Goal: Find specific page/section: Find specific page/section

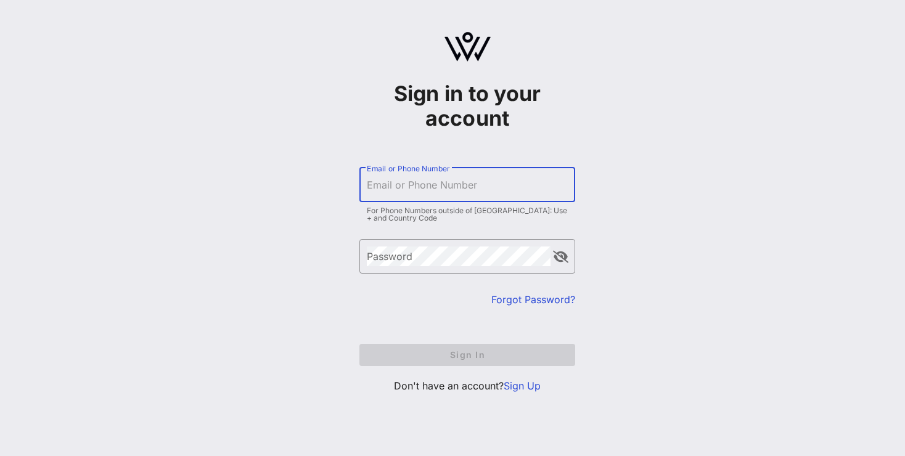
click at [451, 182] on input "Email or Phone Number" at bounding box center [467, 185] width 201 height 20
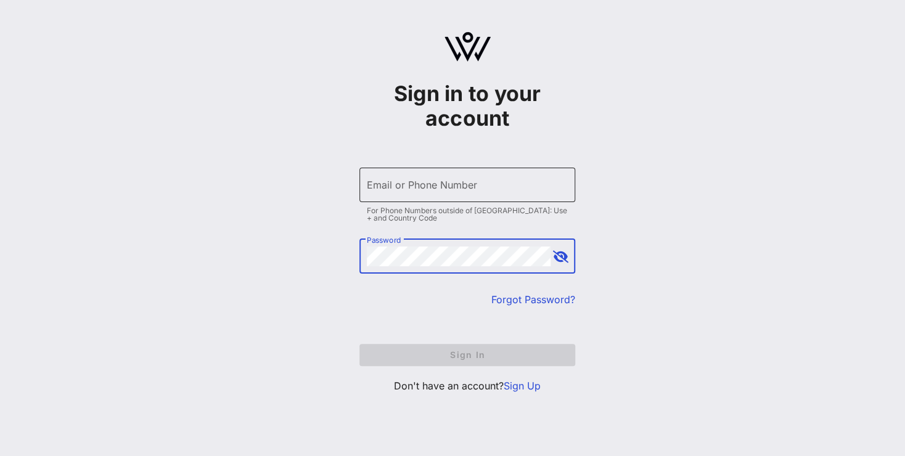
click at [402, 169] on div "Email or Phone Number" at bounding box center [467, 185] width 201 height 35
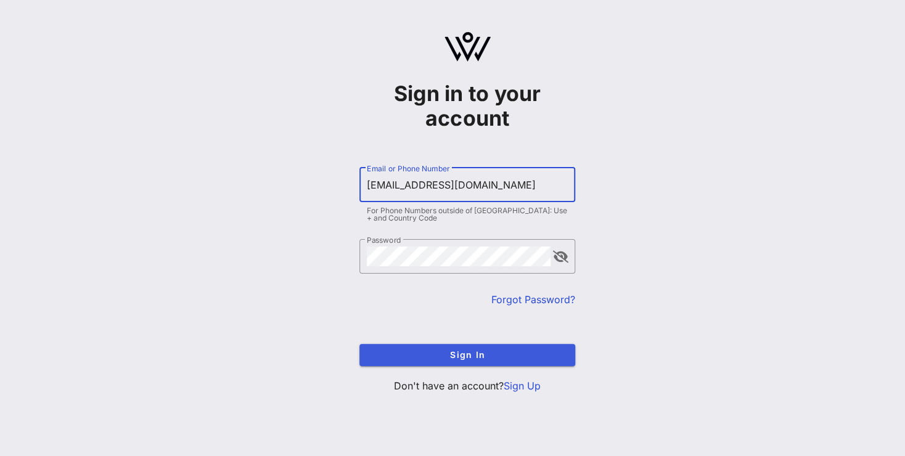
type input "[EMAIL_ADDRESS][DOMAIN_NAME]"
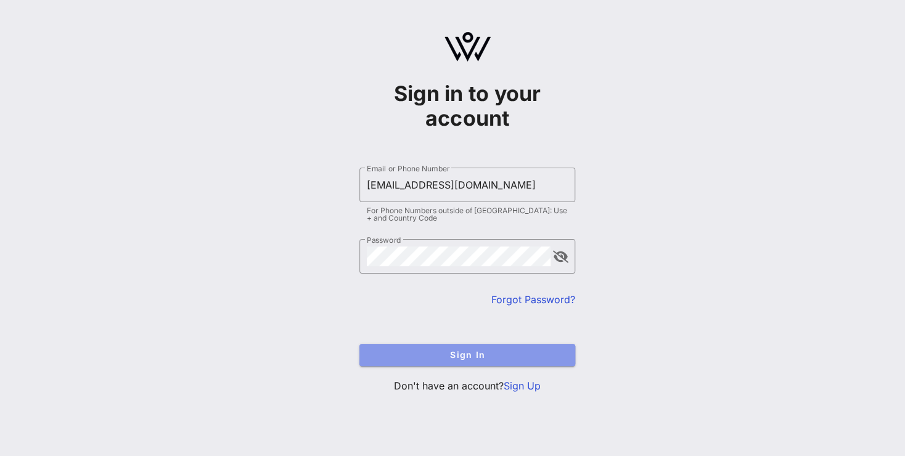
click at [432, 349] on button "Sign In" at bounding box center [467, 355] width 216 height 22
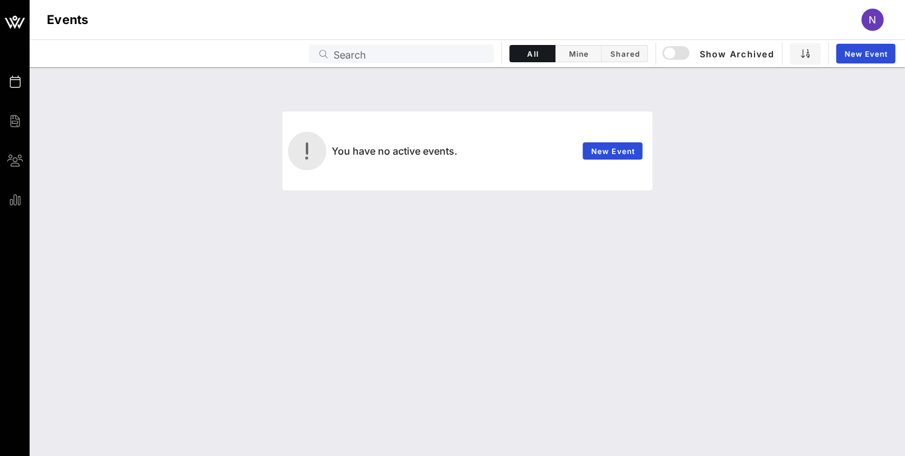
click at [50, 7] on div "Events N" at bounding box center [467, 19] width 875 height 39
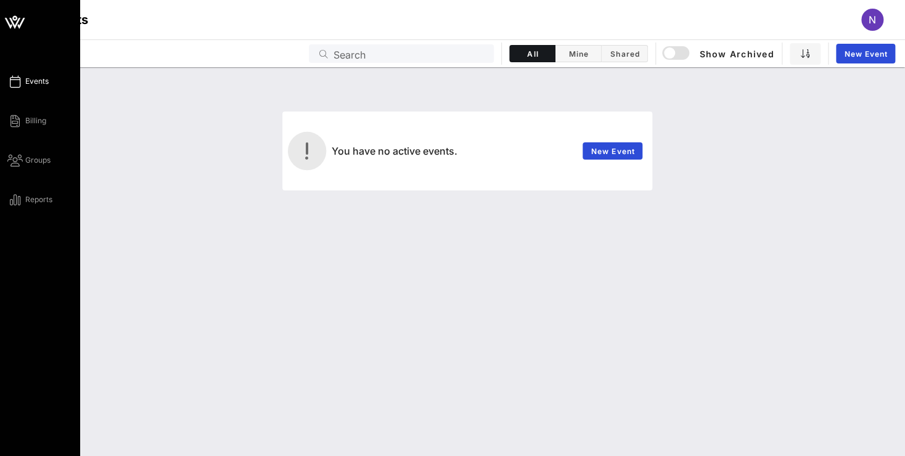
click at [27, 85] on span "Events" at bounding box center [36, 81] width 23 height 11
click at [26, 26] on icon at bounding box center [15, 22] width 30 height 30
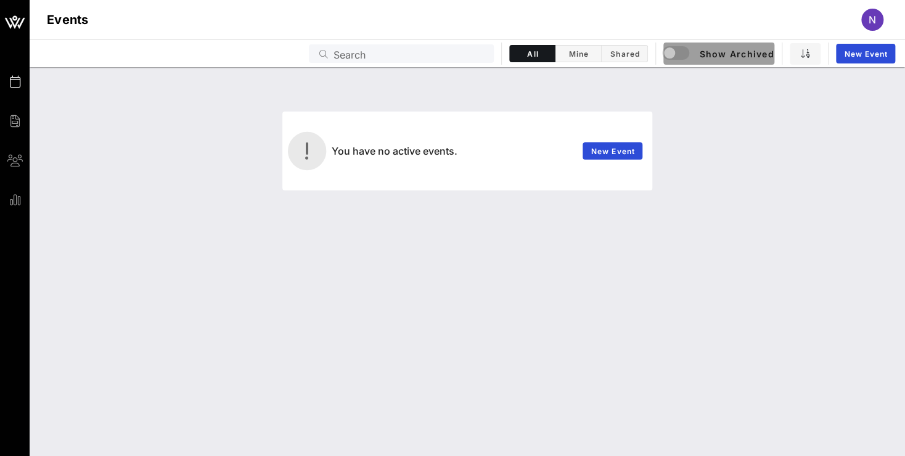
click at [750, 54] on span "Show Archived" at bounding box center [719, 53] width 110 height 15
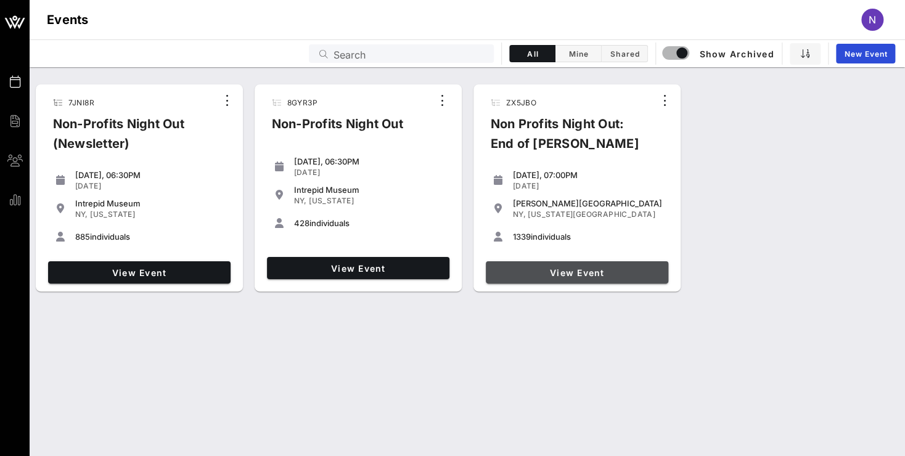
click at [575, 274] on span "View Event" at bounding box center [577, 273] width 173 height 10
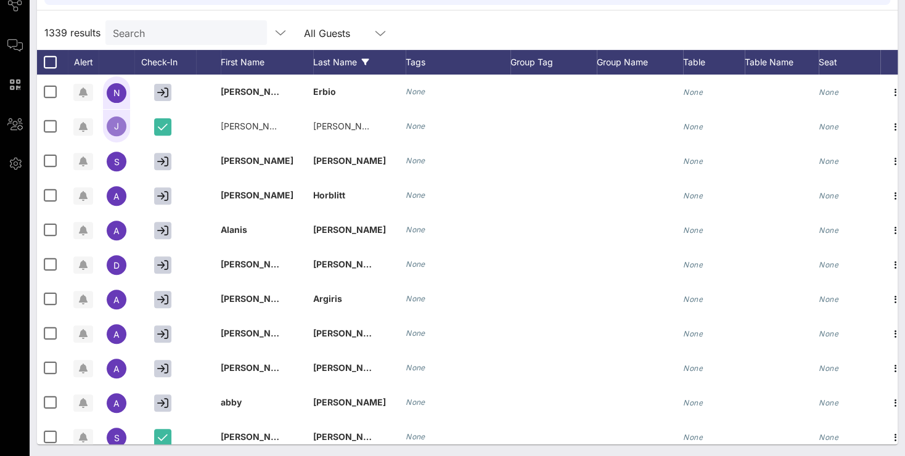
scroll to position [155, 0]
